Goal: Navigation & Orientation: Find specific page/section

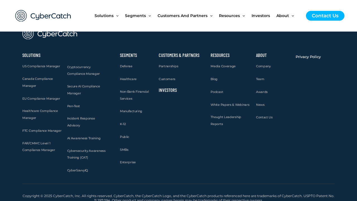
scroll to position [577, 0]
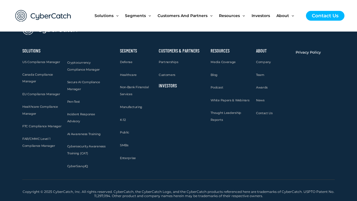
scroll to position [686, 0]
